Goal: Complete application form: Complete application form

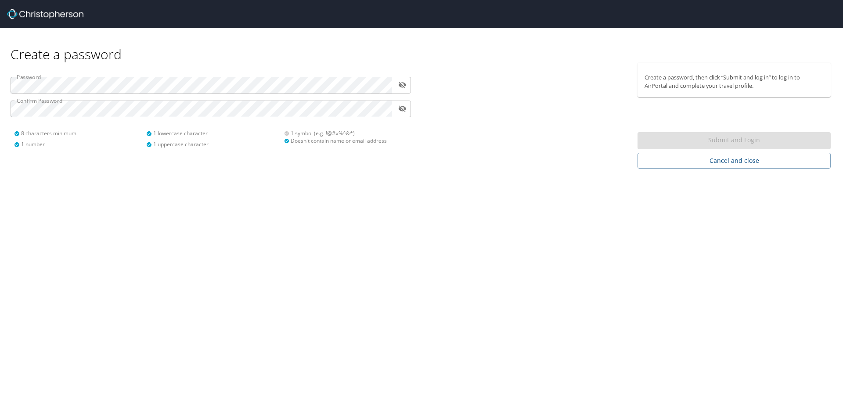
click at [561, 137] on div at bounding box center [526, 116] width 211 height 106
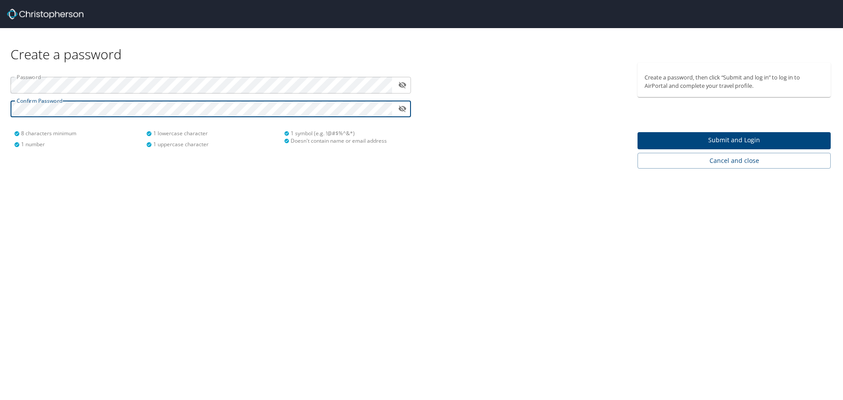
click at [700, 135] on span "Submit and Login" at bounding box center [733, 140] width 179 height 11
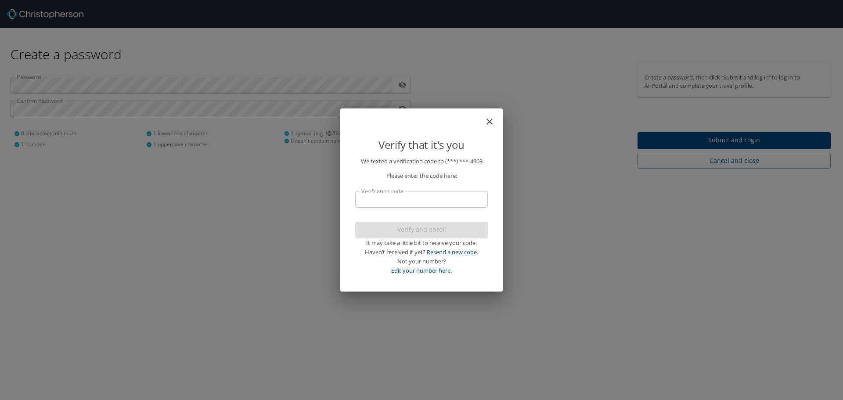
click at [396, 202] on input "Verification code" at bounding box center [421, 199] width 133 height 17
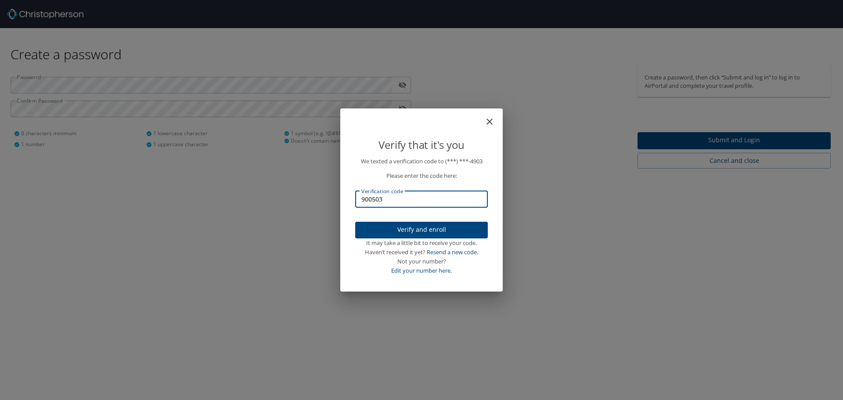
type input "900503"
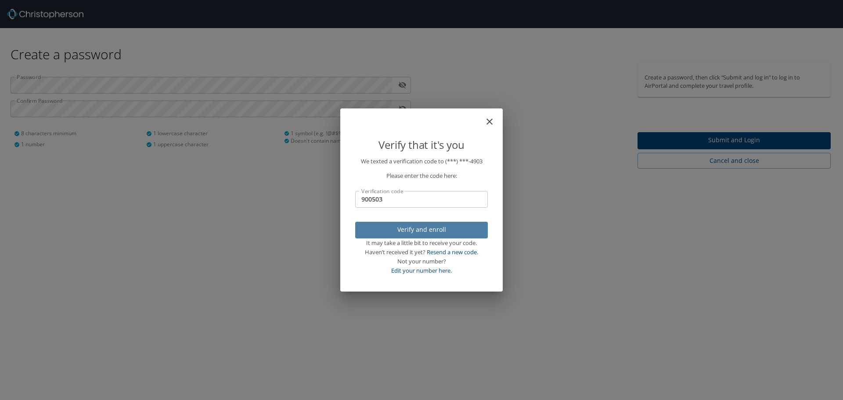
click at [413, 228] on span "Verify and enroll" at bounding box center [421, 229] width 118 height 11
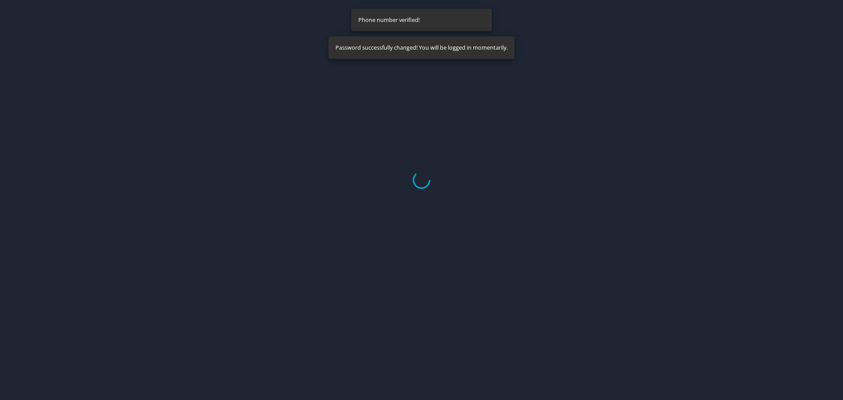
select select "US"
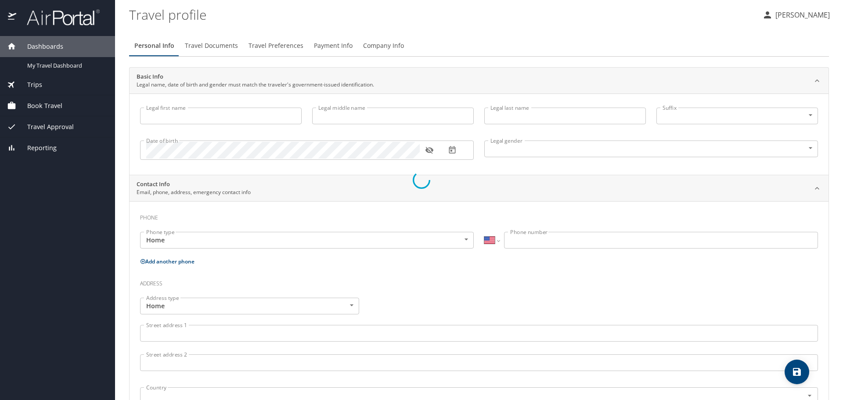
type input "[PERSON_NAME]"
type input "[DEMOGRAPHIC_DATA]"
select select "US"
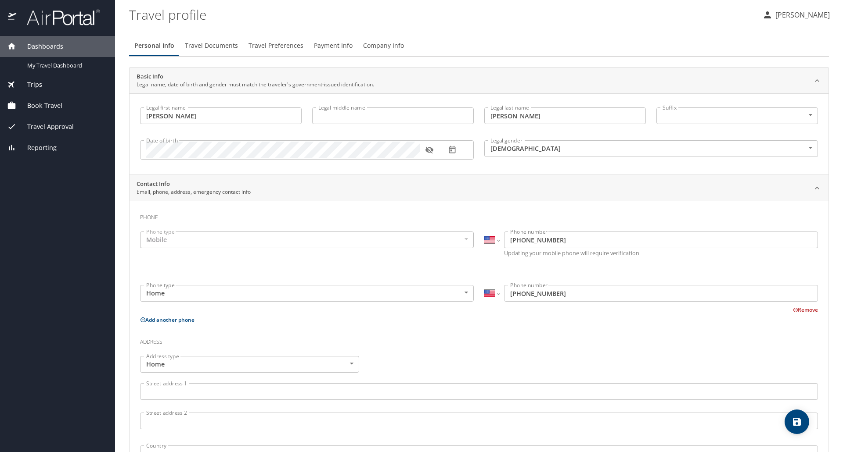
click at [37, 107] on span "Book Travel" at bounding box center [39, 106] width 46 height 10
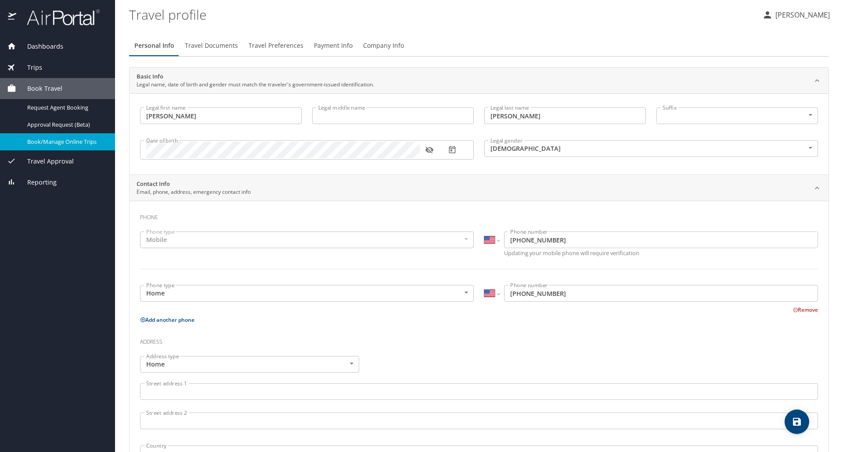
click at [55, 144] on span "Book/Manage Online Trips" at bounding box center [65, 142] width 77 height 8
